Goal: Task Accomplishment & Management: Use online tool/utility

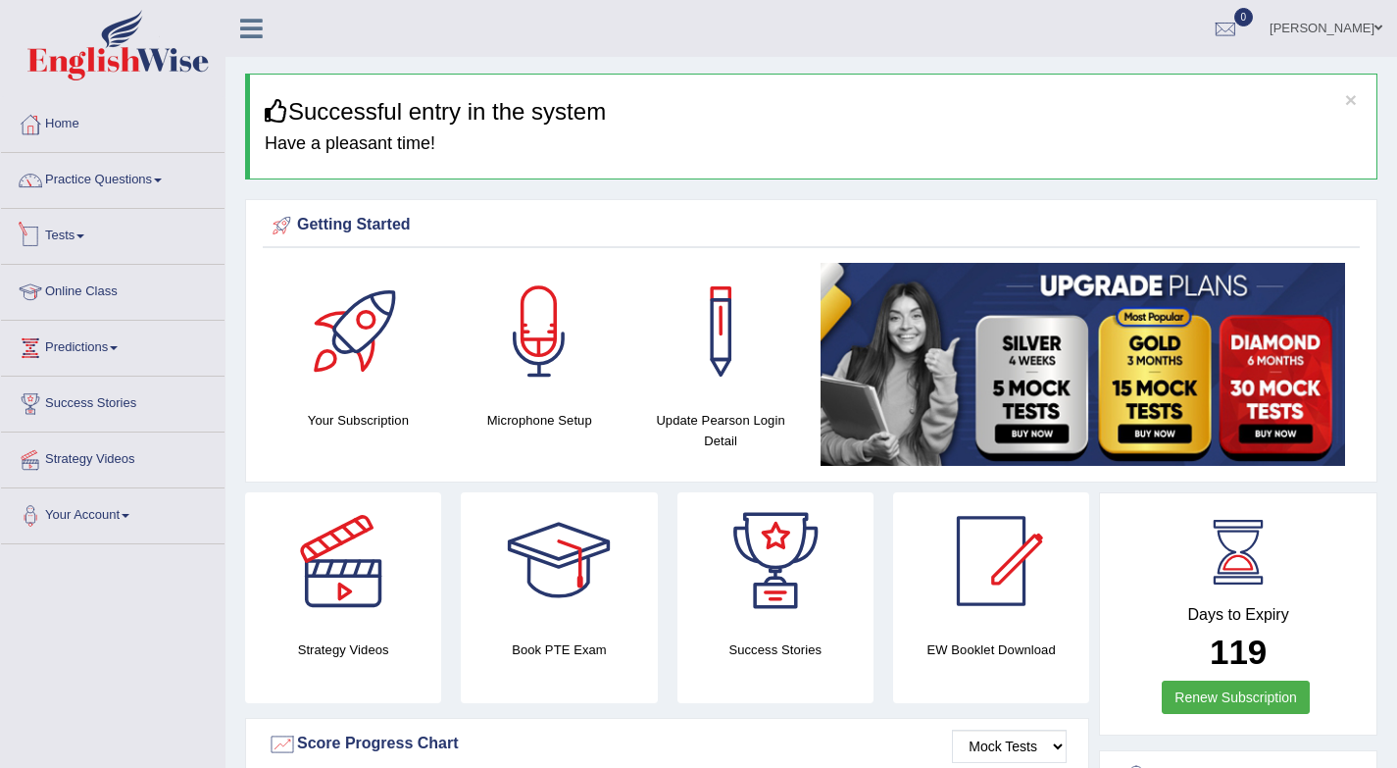
click at [75, 232] on link "Tests" at bounding box center [113, 233] width 224 height 49
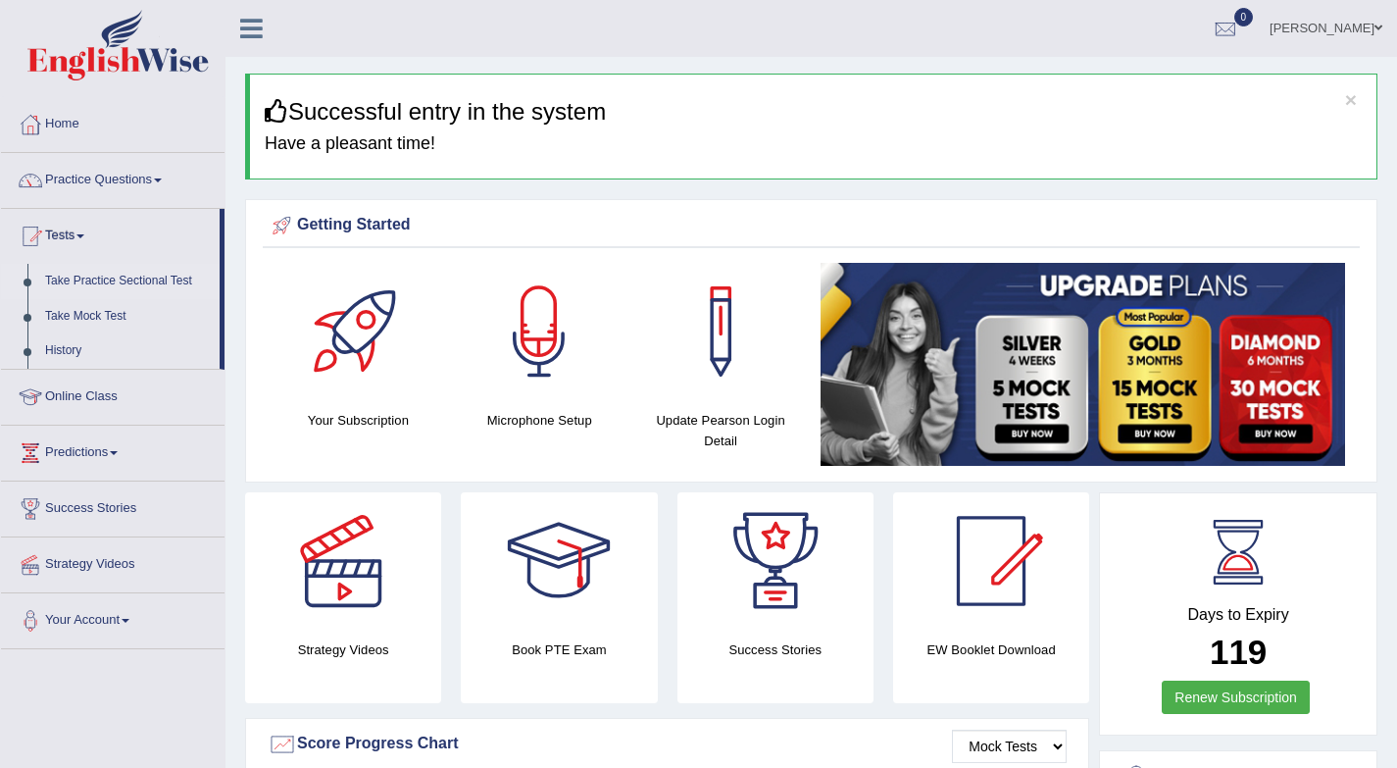
click at [140, 282] on link "Take Practice Sectional Test" at bounding box center [127, 281] width 183 height 35
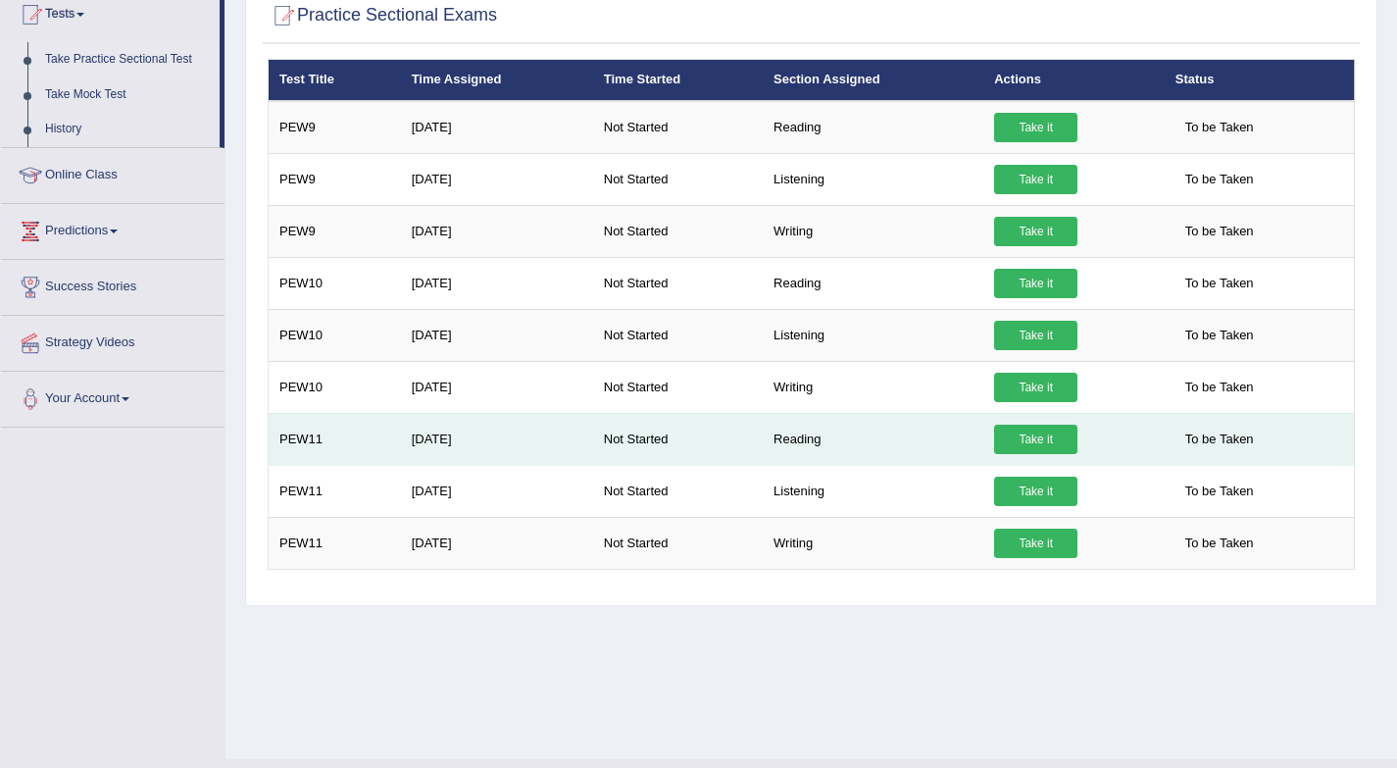
scroll to position [218, 0]
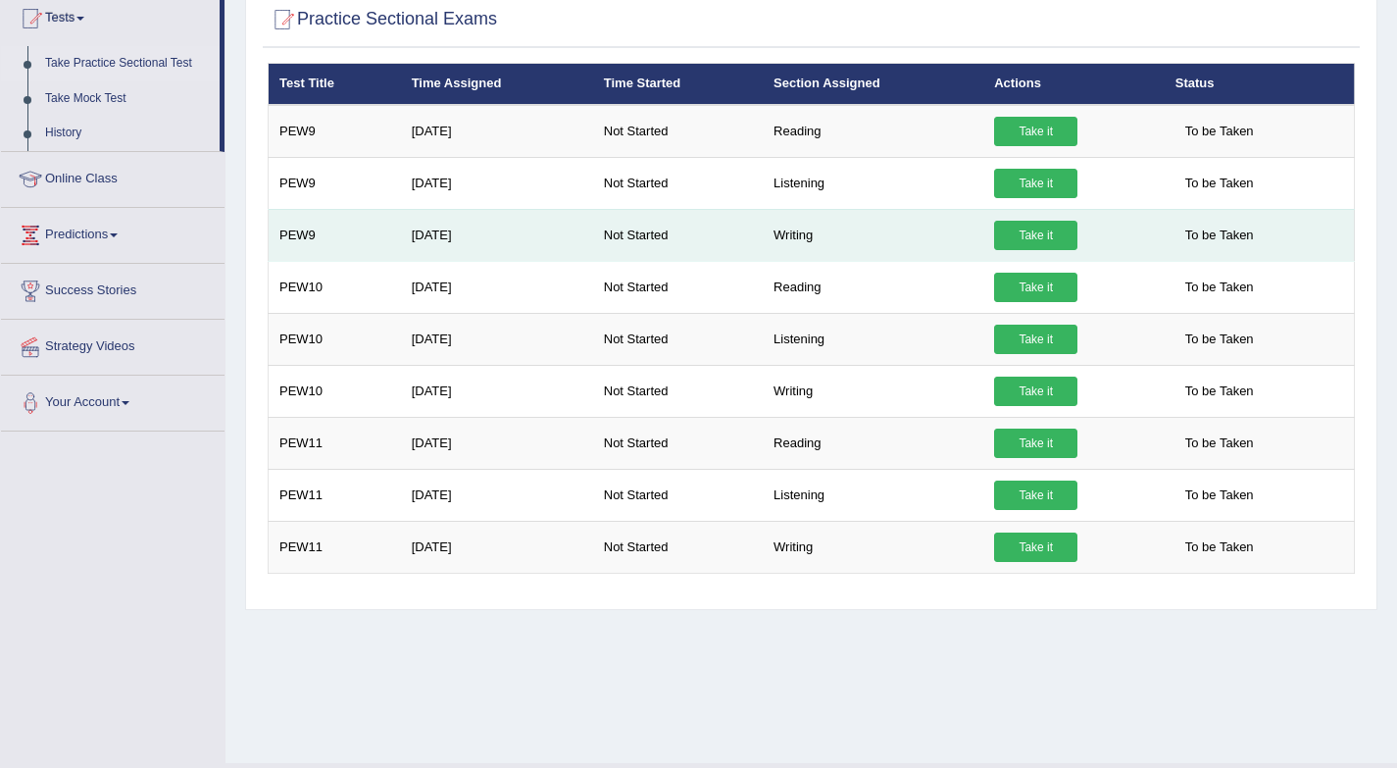
click at [1058, 235] on link "Take it" at bounding box center [1035, 235] width 83 height 29
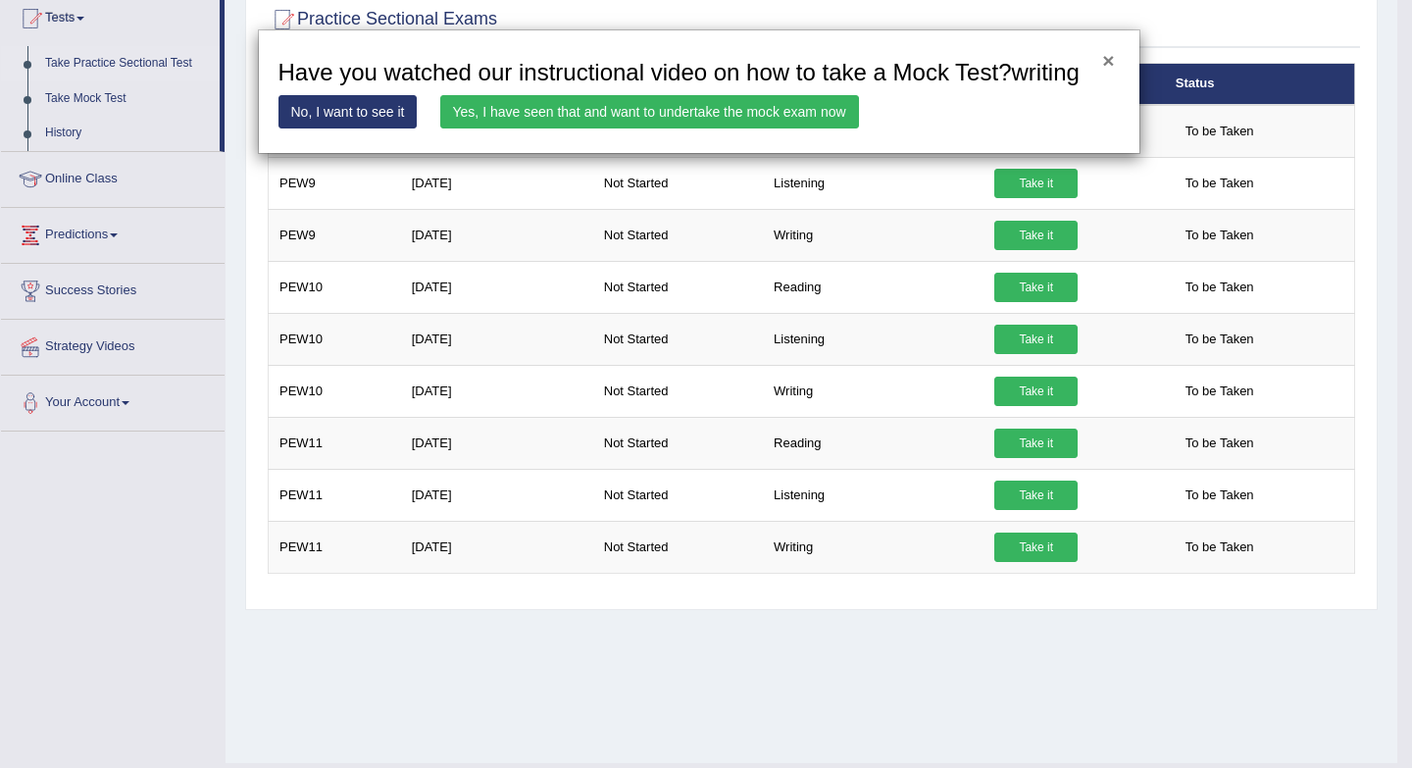
click at [1107, 56] on button "×" at bounding box center [1108, 60] width 12 height 21
